Goal: Task Accomplishment & Management: Use online tool/utility

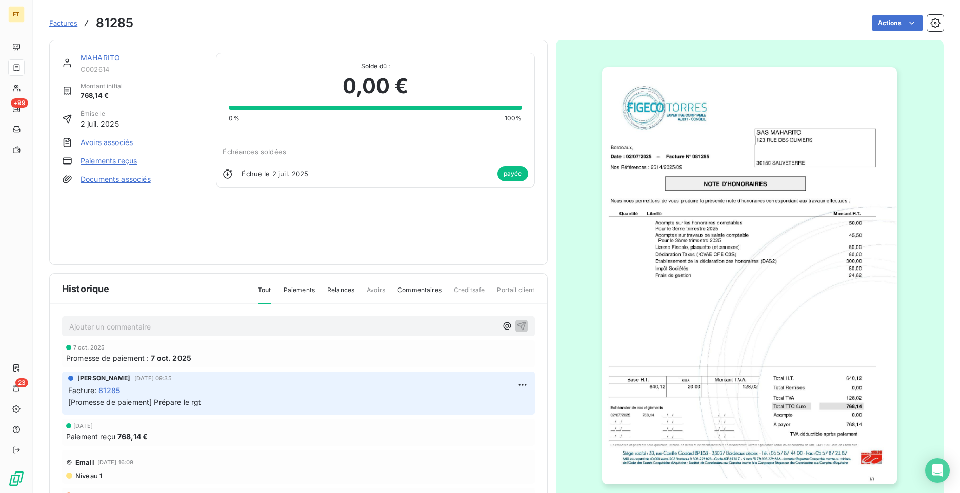
scroll to position [13, 0]
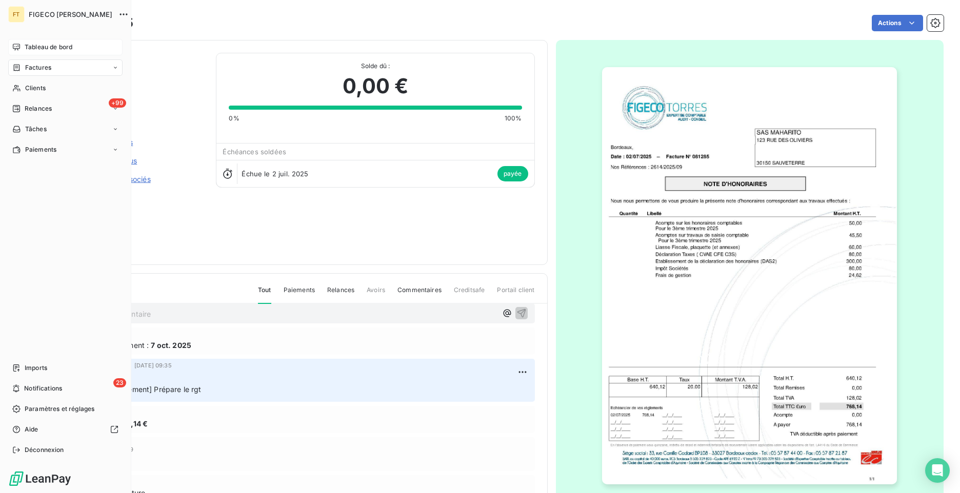
click at [20, 48] on icon at bounding box center [16, 47] width 8 height 8
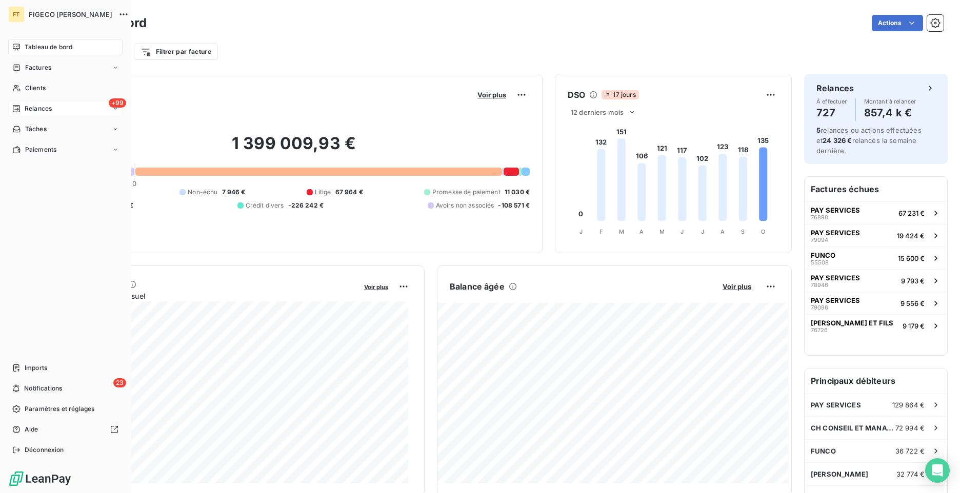
click at [26, 111] on span "Relances" at bounding box center [38, 108] width 27 height 9
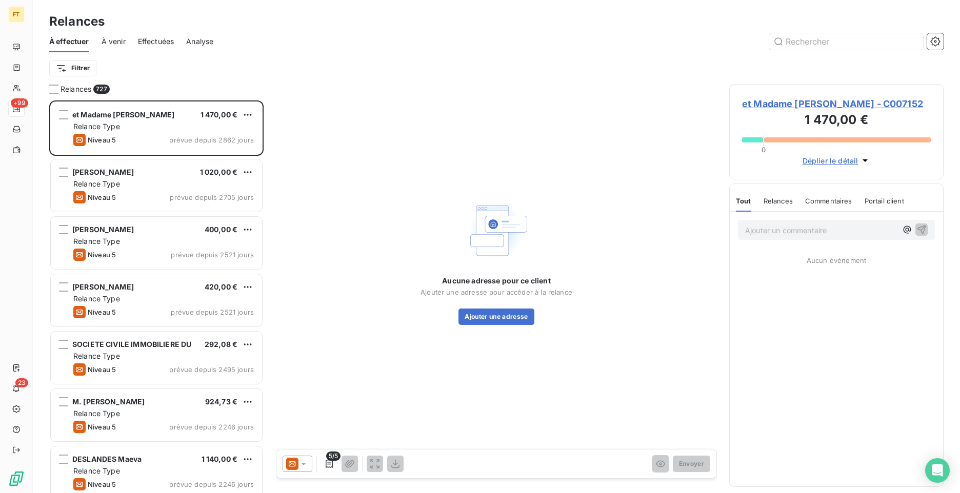
scroll to position [385, 207]
click at [799, 44] on input "text" at bounding box center [846, 41] width 154 height 16
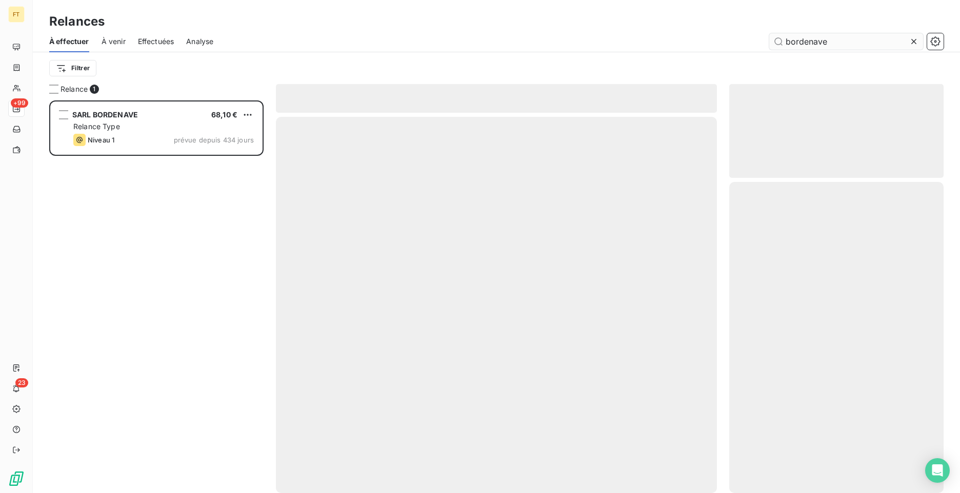
type input "bordenave"
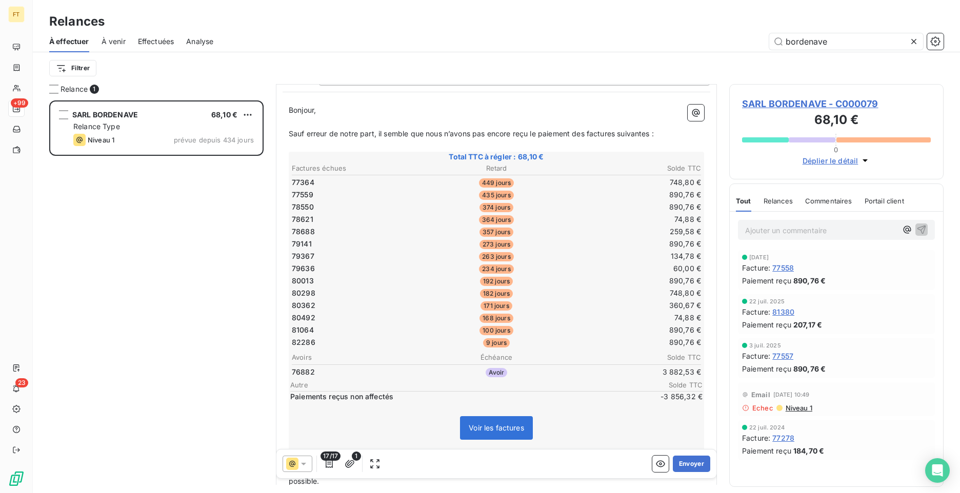
scroll to position [151, 0]
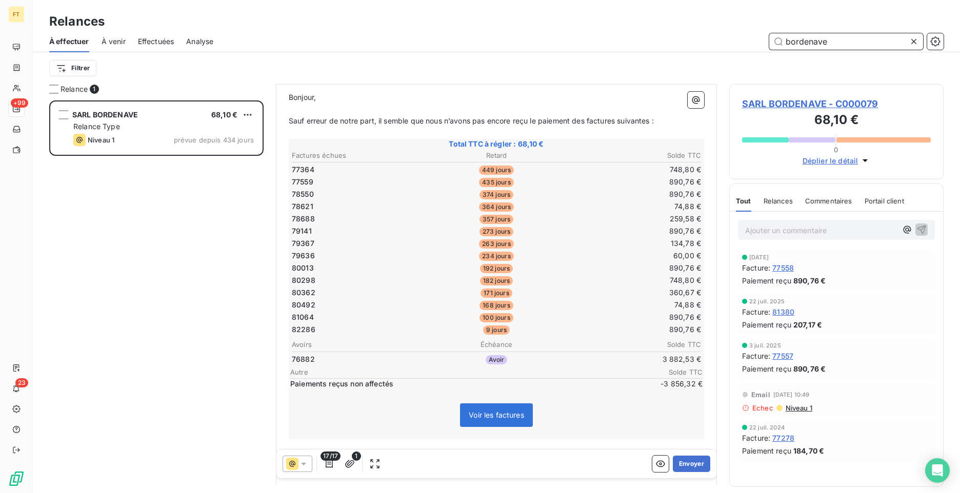
drag, startPoint x: 840, startPoint y: 40, endPoint x: 648, endPoint y: 22, distance: 192.1
click at [655, 22] on div "Relances À effectuer À venir Effectuées Analyse bordenave Filtrer" at bounding box center [496, 42] width 927 height 84
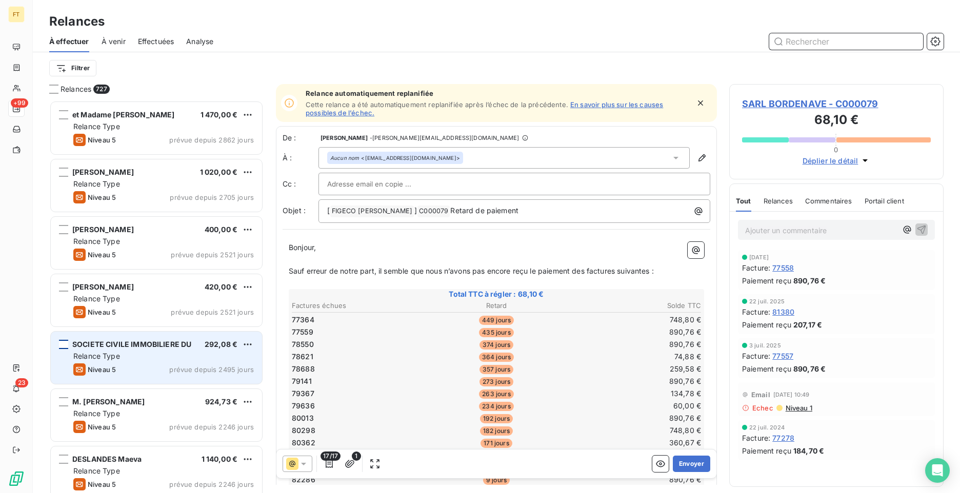
scroll to position [385, 207]
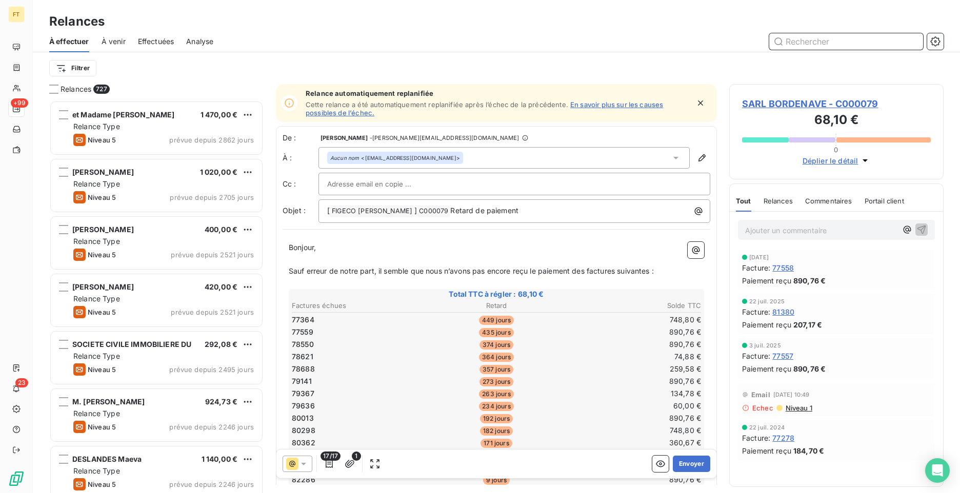
click at [813, 40] on input "text" at bounding box center [846, 41] width 154 height 16
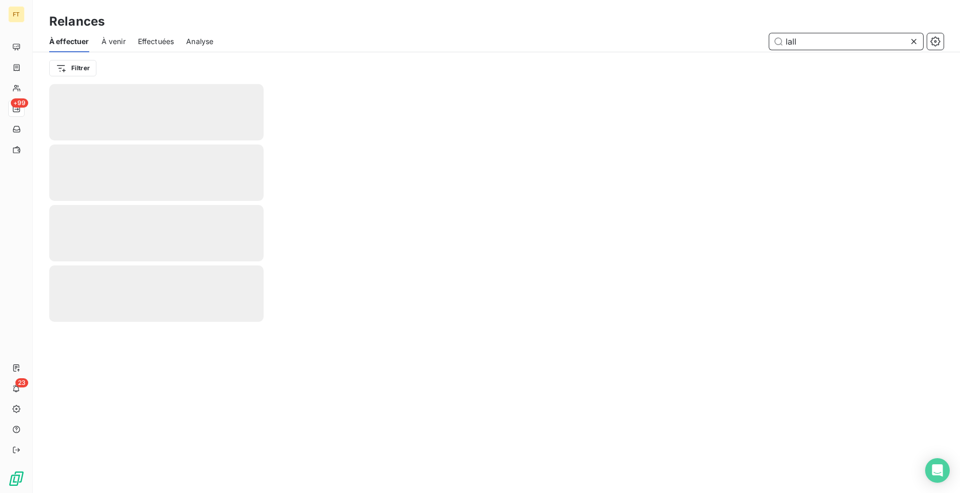
type input "lalle"
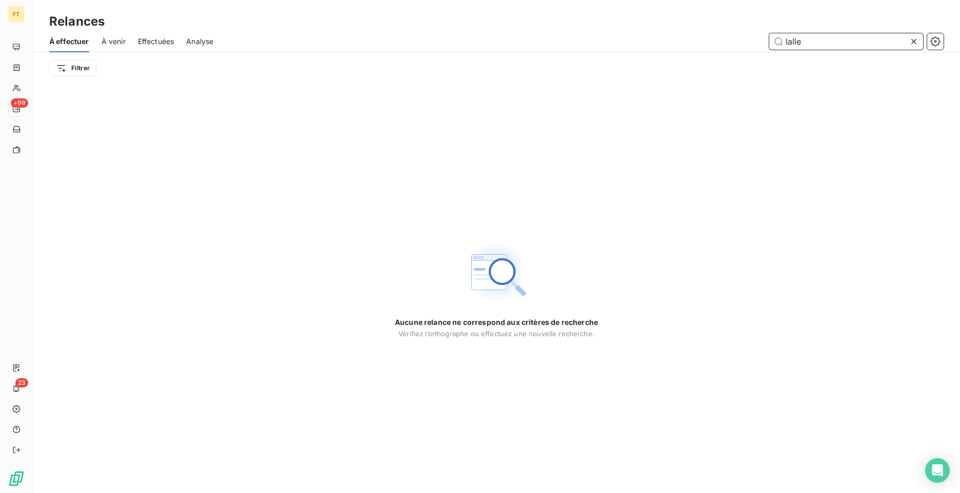
drag, startPoint x: 804, startPoint y: 44, endPoint x: 743, endPoint y: 44, distance: 61.0
click at [765, 47] on div "lalle" at bounding box center [585, 41] width 718 height 16
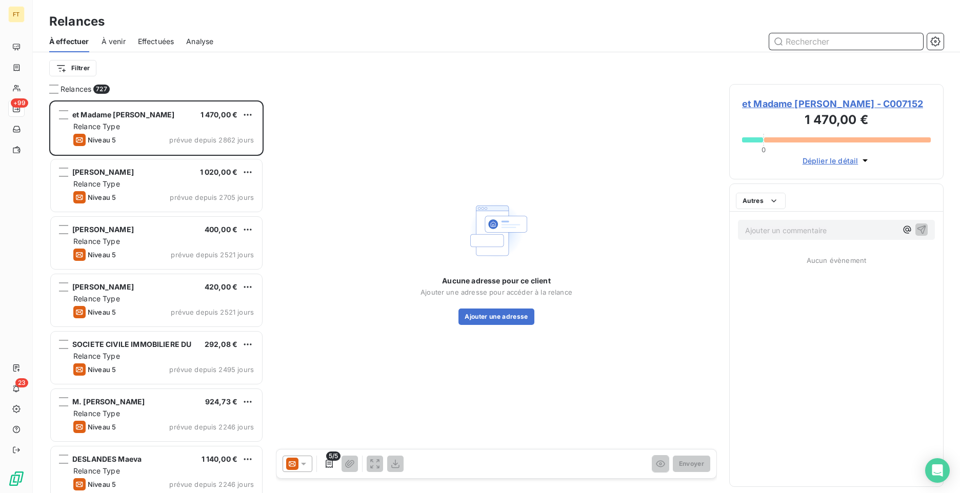
scroll to position [385, 207]
type input "0266"
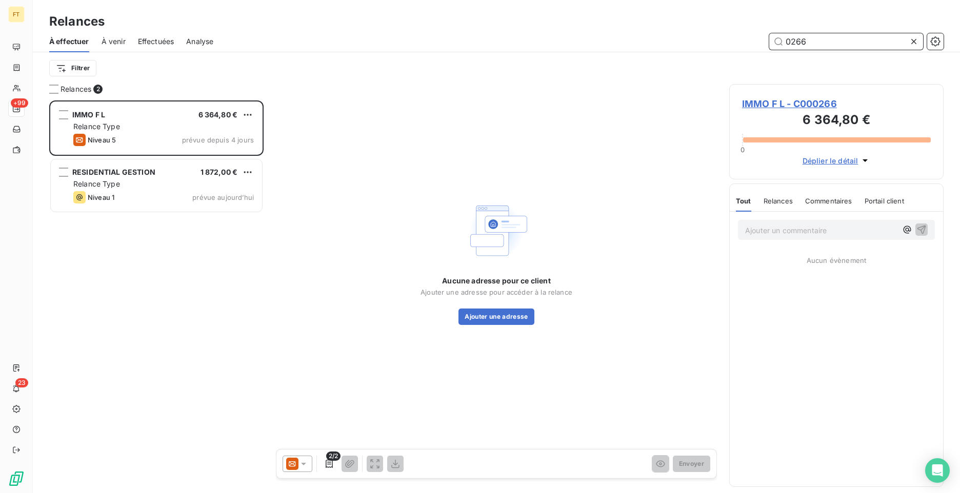
scroll to position [385, 207]
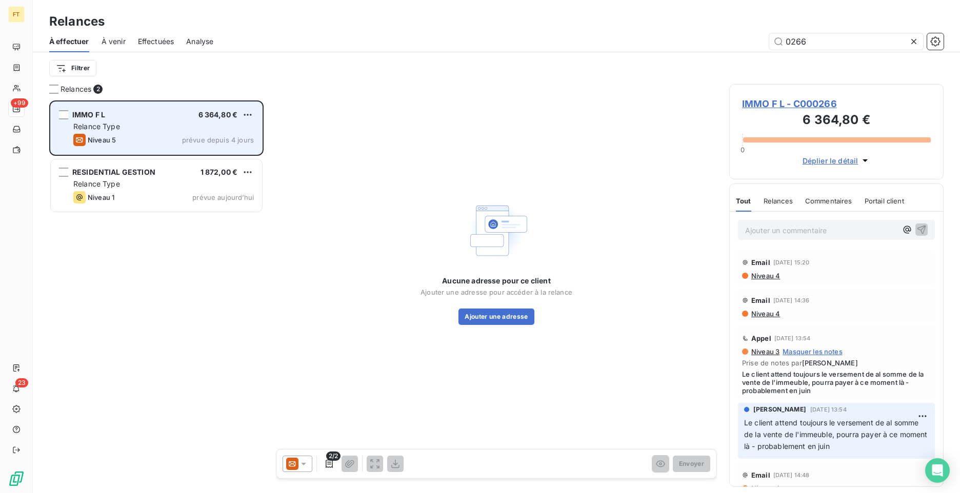
click at [112, 120] on div "IMMO F L 6 364,80 € Relance Type Niveau 5 prévue depuis 4 jours" at bounding box center [156, 128] width 211 height 52
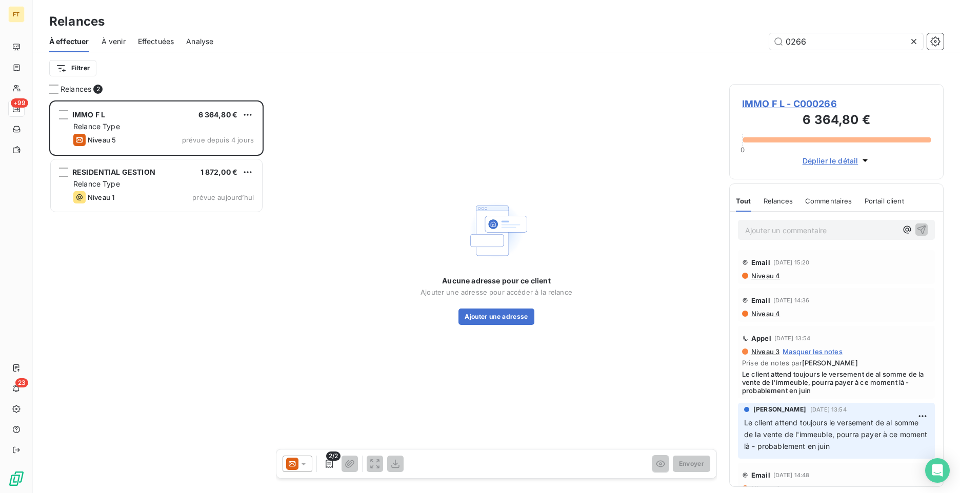
click at [790, 233] on p "Ajouter un commentaire ﻿" at bounding box center [821, 230] width 152 height 13
click at [300, 458] on div at bounding box center [297, 464] width 30 height 16
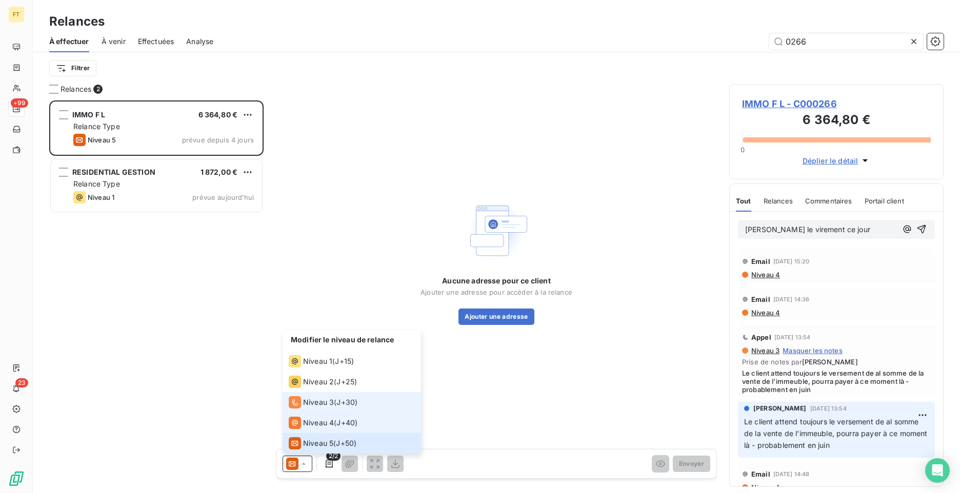
click at [327, 406] on span "Niveau 3" at bounding box center [318, 402] width 31 height 10
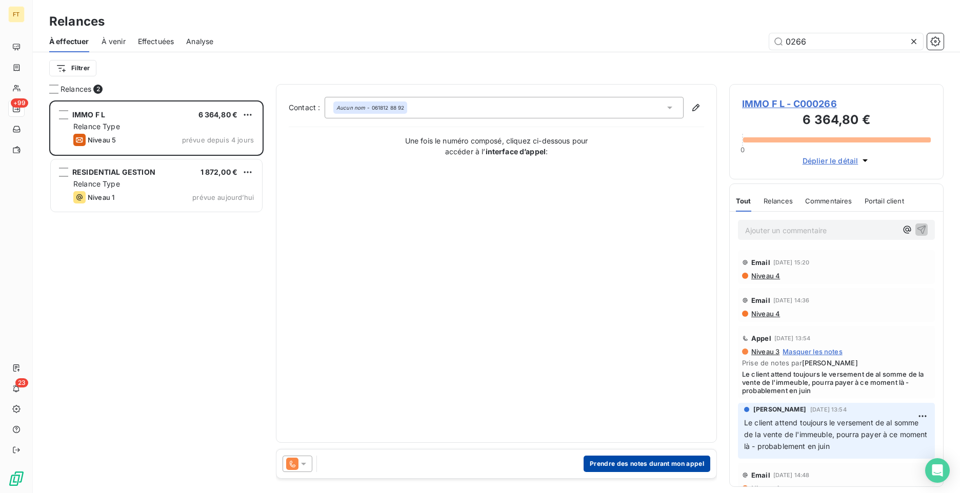
click at [683, 468] on button "Prendre des notes durant mon appel" at bounding box center [646, 464] width 127 height 16
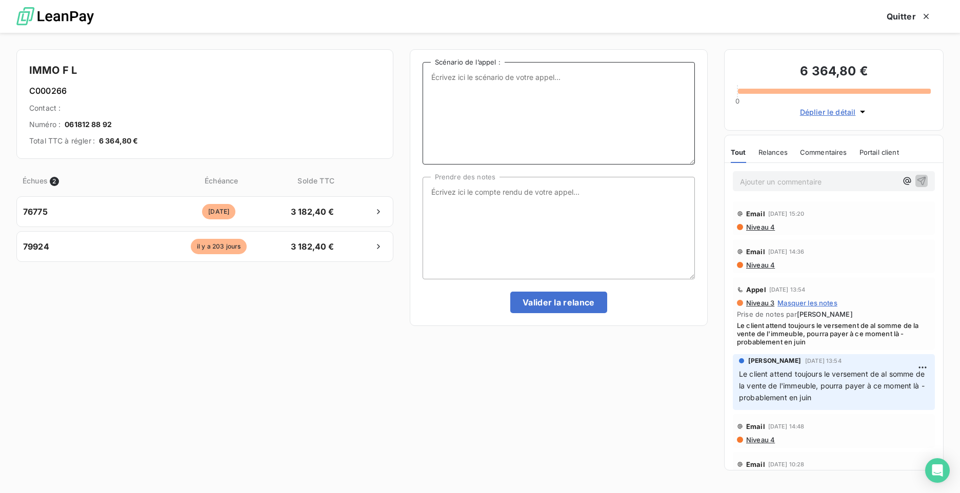
click at [473, 106] on textarea "Scénario de l’appel :" at bounding box center [558, 113] width 272 height 103
type textarea "[PERSON_NAME] le virement ce jour"
click at [551, 288] on div "[PERSON_NAME] le virement ce jour Scénario de l’appel : Prendre des notes [PERS…" at bounding box center [558, 187] width 272 height 251
click at [555, 298] on button "Valider la relance" at bounding box center [558, 303] width 97 height 22
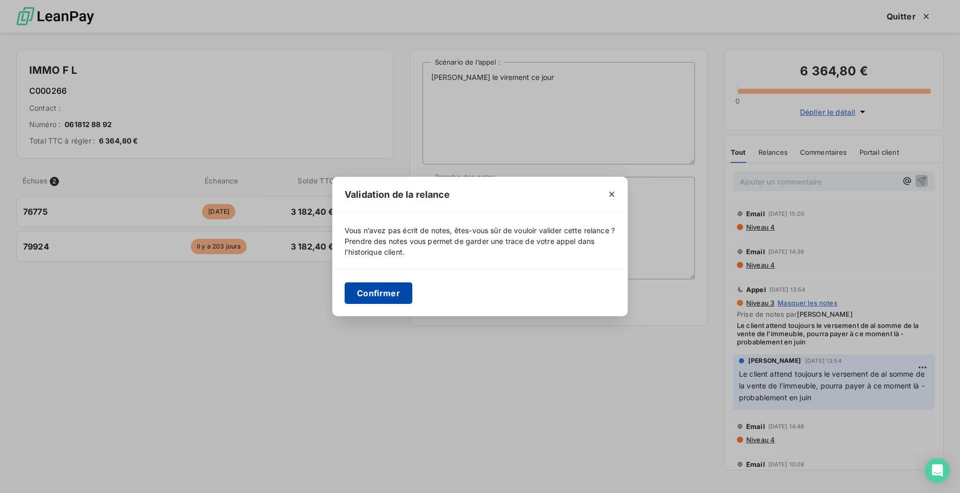
click at [398, 301] on button "Confirmer" at bounding box center [378, 293] width 68 height 22
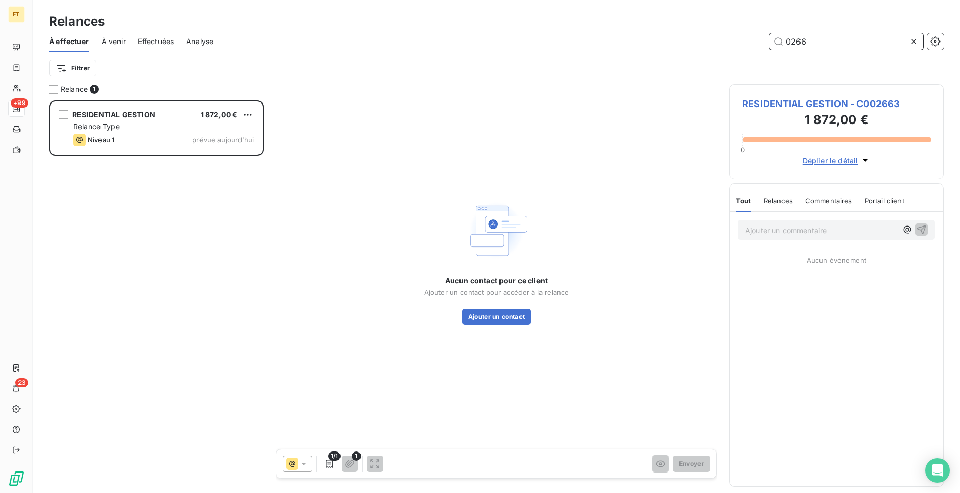
drag, startPoint x: 803, startPoint y: 43, endPoint x: 768, endPoint y: 31, distance: 36.5
click at [778, 33] on input "0266" at bounding box center [846, 41] width 154 height 16
type input "6"
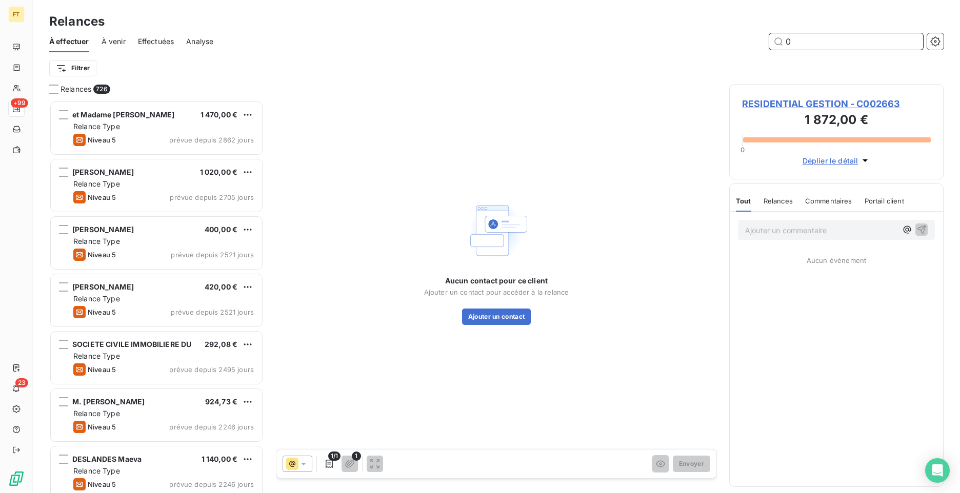
scroll to position [385, 207]
type input "0275"
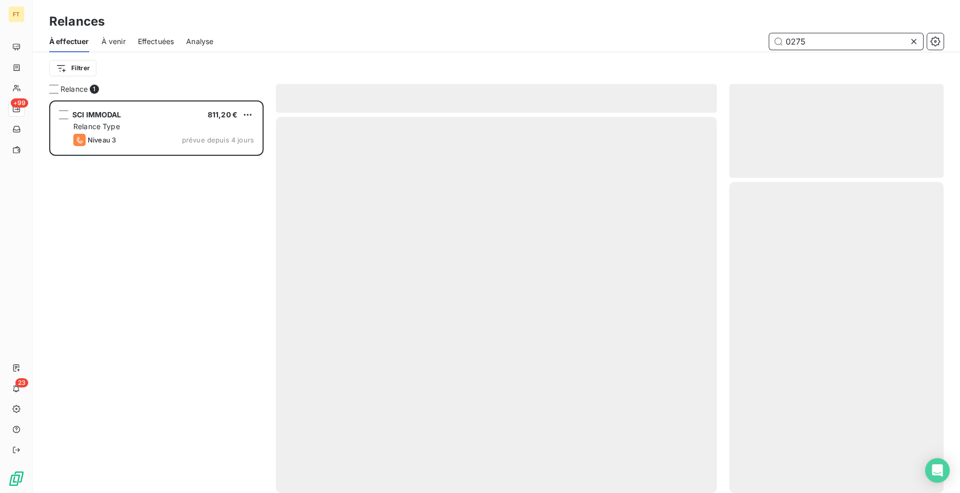
scroll to position [385, 207]
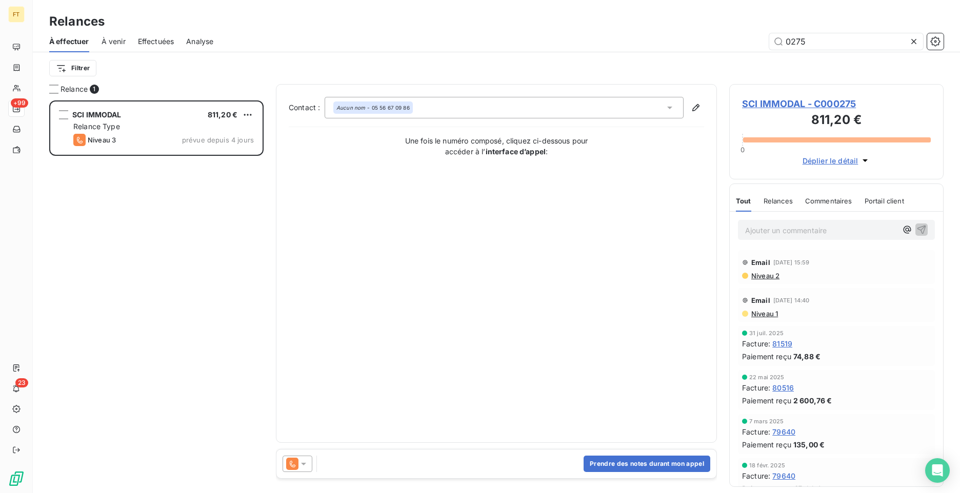
click at [127, 228] on div "SCI IMMODAL 811,20 € Relance Type Niveau 3 prévue depuis 4 jours" at bounding box center [156, 296] width 214 height 393
